Goal: Task Accomplishment & Management: Use online tool/utility

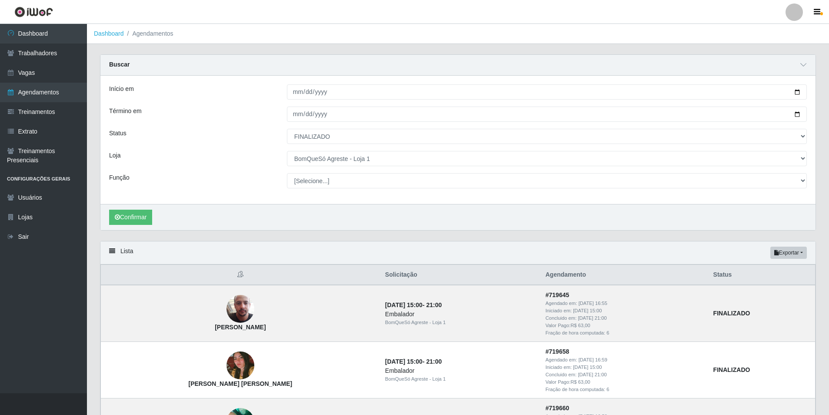
select select "FINALIZADO"
click at [796, 251] on button "Exportar" at bounding box center [788, 253] width 37 height 12
click at [761, 287] on button "Excel" at bounding box center [773, 287] width 69 height 18
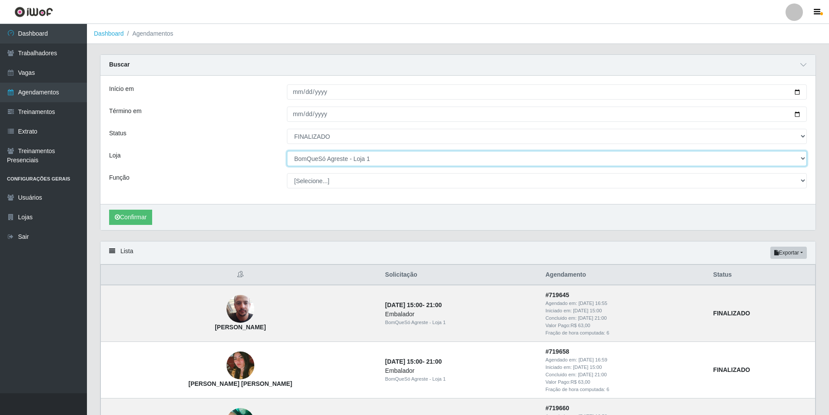
click at [379, 160] on select "[Selecione...] BomQueSó Agreste - Loja 1 BomQueSó Agreste - Loja 2 BomQueSó Agr…" at bounding box center [547, 158] width 520 height 15
click at [287, 151] on select "[Selecione...] BomQueSó Agreste - Loja 1 BomQueSó Agreste - Loja 2 BomQueSó Agr…" at bounding box center [547, 158] width 520 height 15
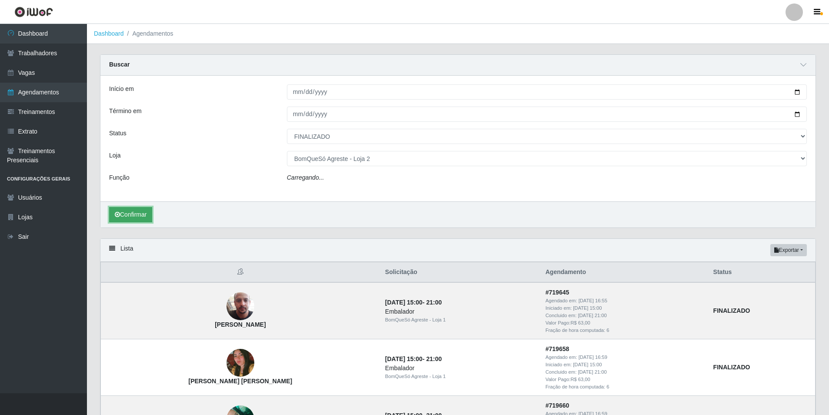
click at [144, 213] on button "Confirmar" at bounding box center [130, 214] width 43 height 15
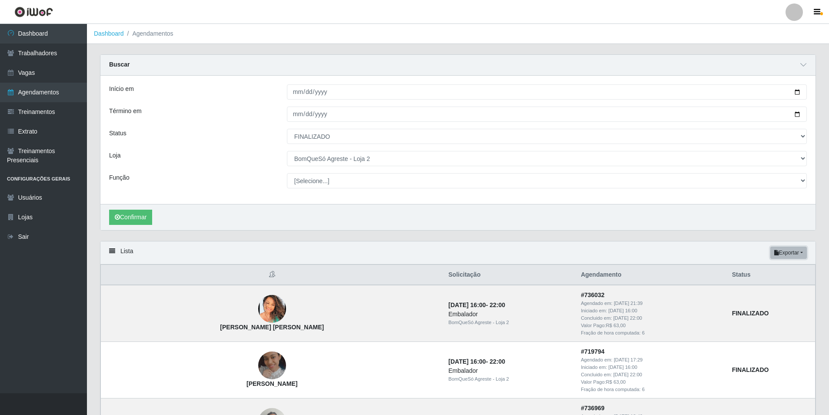
click at [801, 250] on button "Exportar" at bounding box center [788, 253] width 37 height 12
click at [764, 288] on button "Excel" at bounding box center [773, 287] width 69 height 18
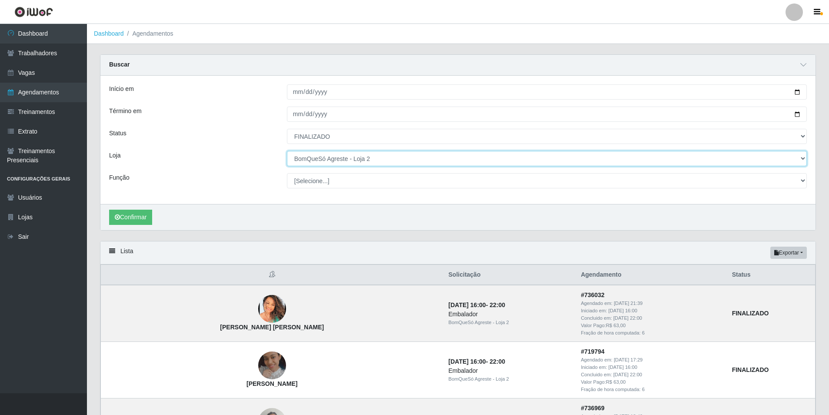
click at [377, 158] on select "[Selecione...] BomQueSó Agreste - Loja 1 BomQueSó Agreste - Loja 2 BomQueSó Agr…" at bounding box center [547, 158] width 520 height 15
select select "215"
click at [287, 151] on select "[Selecione...] BomQueSó Agreste - Loja 1 BomQueSó Agreste - Loja 2 BomQueSó Agr…" at bounding box center [547, 158] width 520 height 15
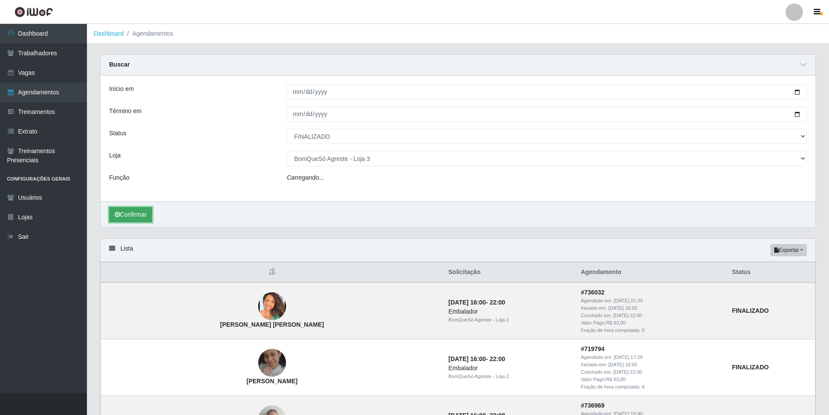
click at [138, 214] on button "Confirmar" at bounding box center [130, 214] width 43 height 15
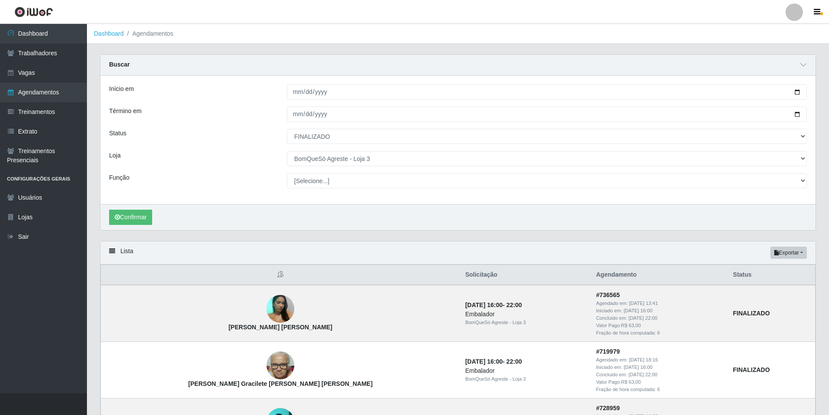
click at [811, 257] on div "Lista Exportar PDF Excel" at bounding box center [457, 252] width 715 height 23
click at [801, 254] on button "Exportar" at bounding box center [788, 253] width 37 height 12
click at [773, 286] on button "Excel" at bounding box center [773, 287] width 69 height 18
